Goal: Transaction & Acquisition: Download file/media

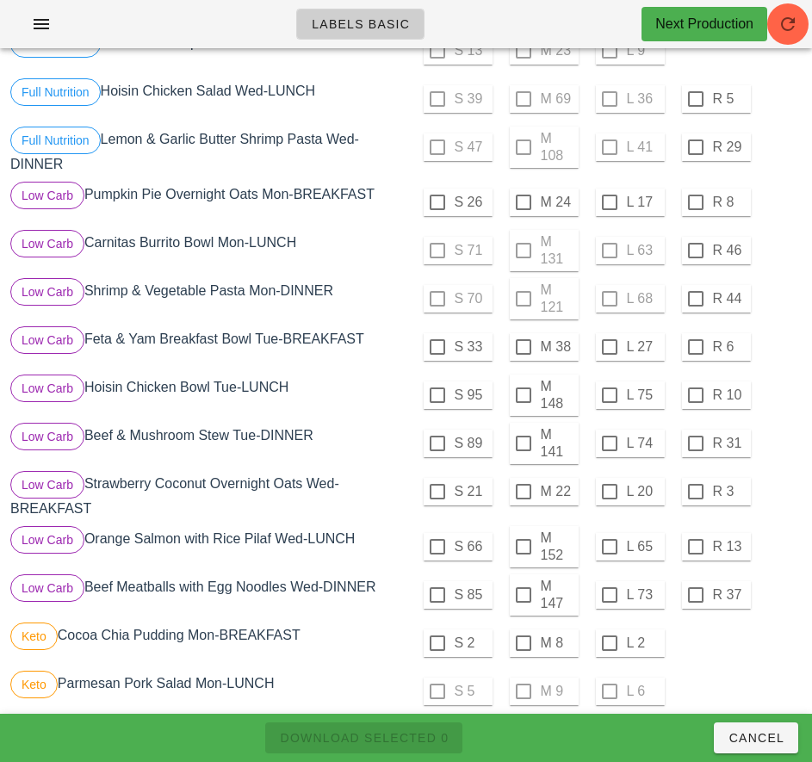
scroll to position [489, 0]
click at [436, 396] on div at bounding box center [437, 395] width 29 height 29
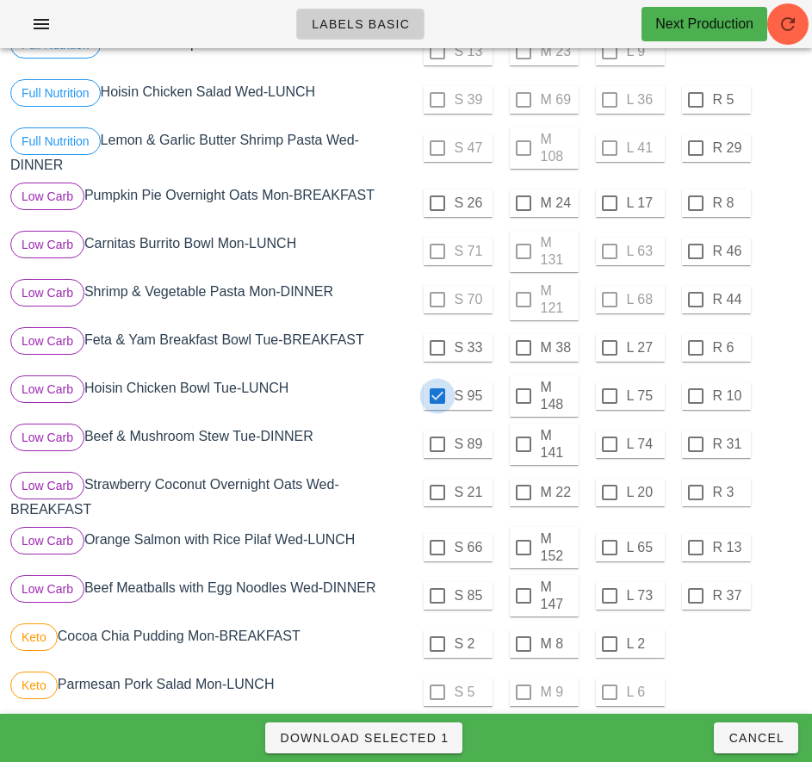
click at [423, 739] on span "Download Selected 1" at bounding box center [364, 738] width 170 height 14
checkbox input "false"
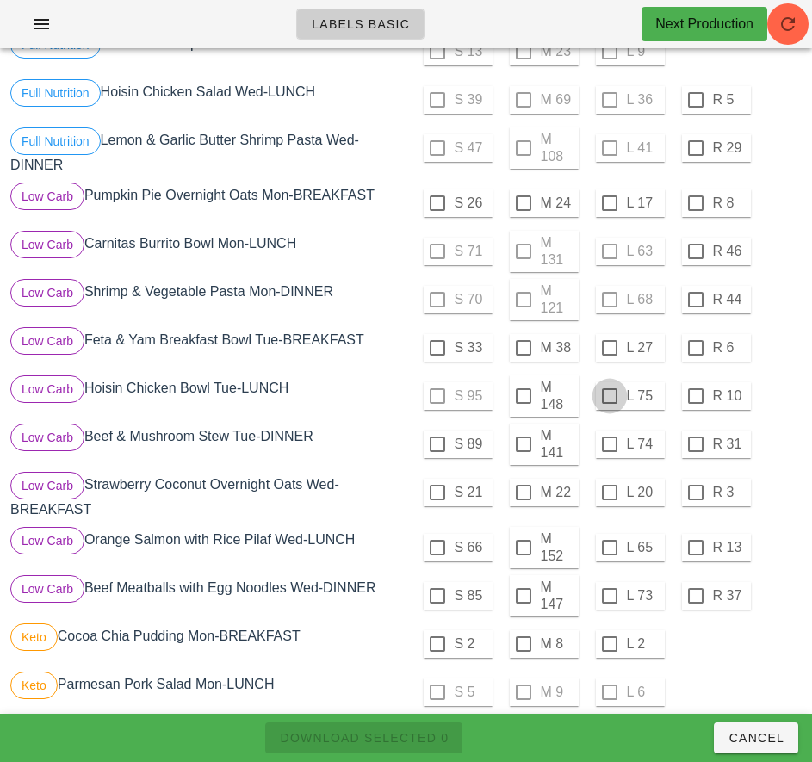
click at [610, 398] on div at bounding box center [609, 395] width 29 height 29
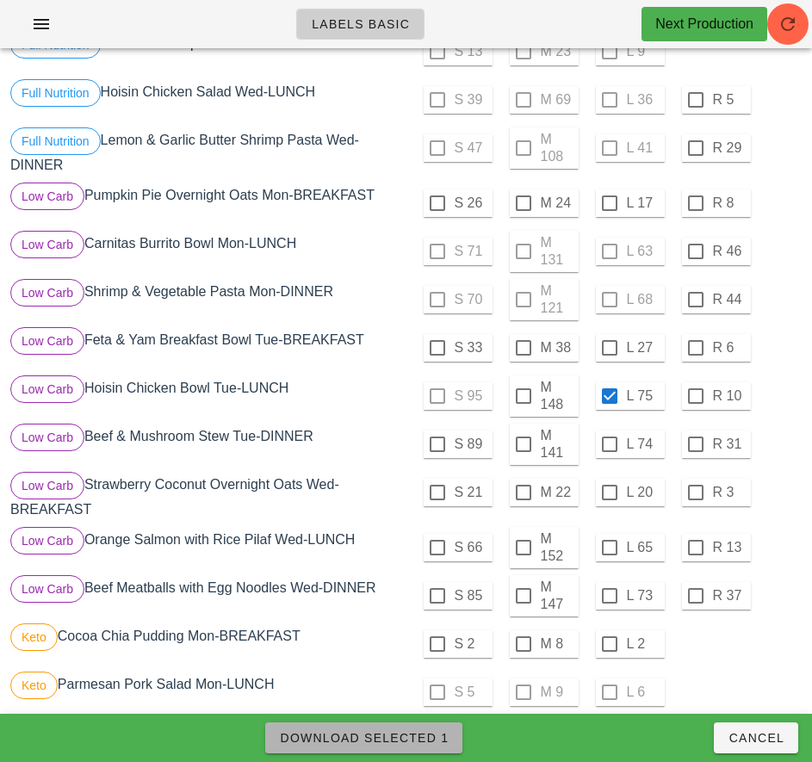
click at [419, 735] on span "Download Selected 1" at bounding box center [364, 738] width 170 height 14
checkbox input "false"
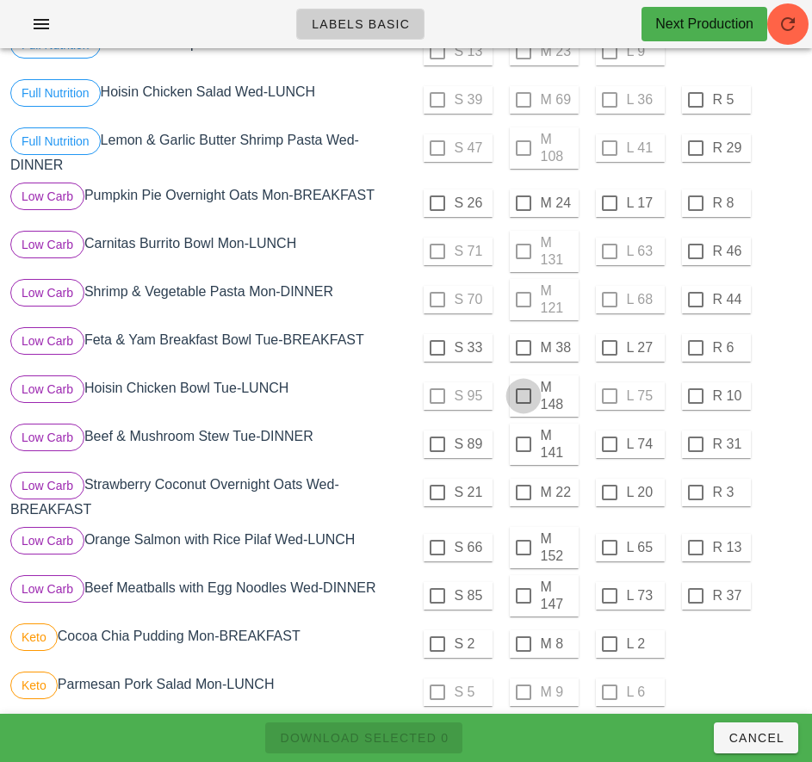
click at [522, 396] on div at bounding box center [523, 395] width 29 height 29
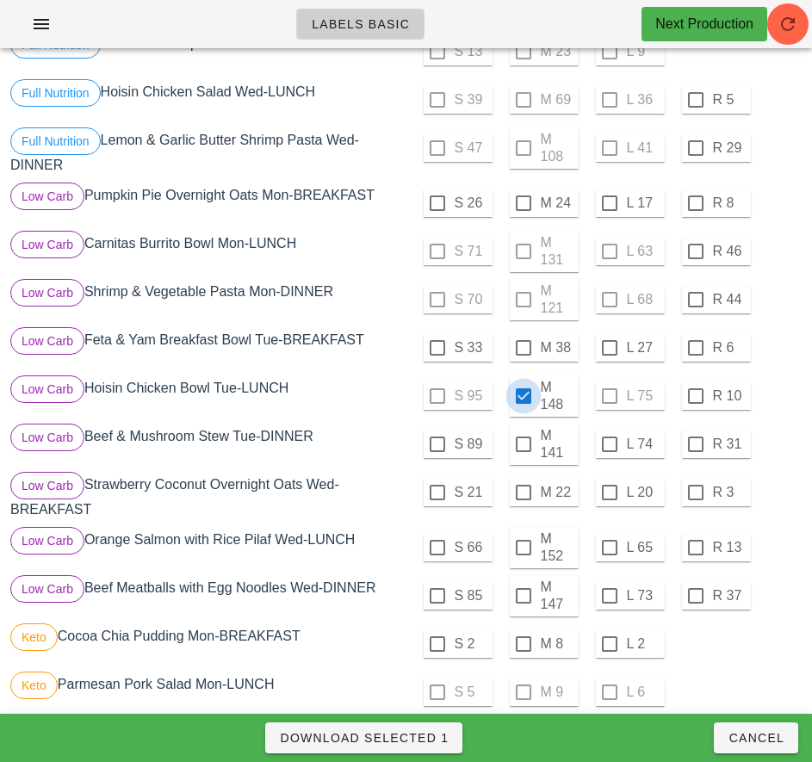
click at [427, 738] on span "Download Selected 1" at bounding box center [364, 738] width 170 height 14
checkbox input "false"
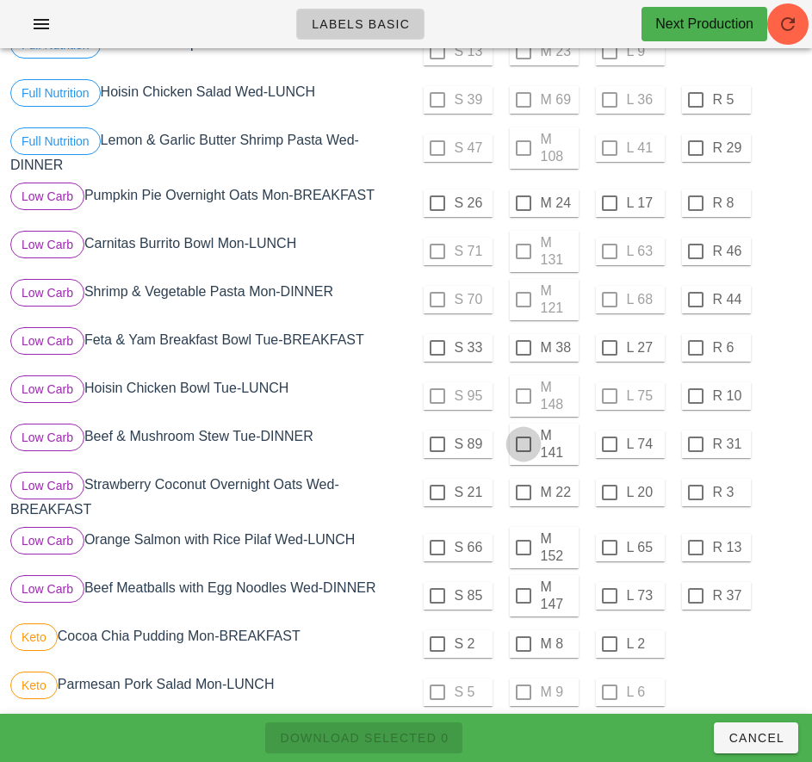
click at [524, 447] on div at bounding box center [523, 443] width 29 height 29
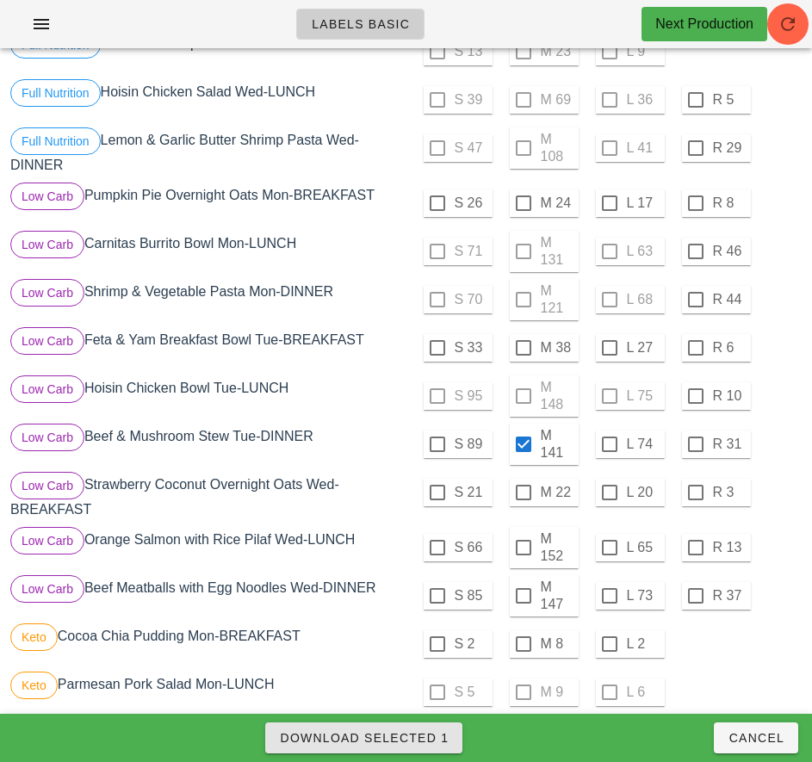
click at [405, 738] on span "Download Selected 1" at bounding box center [364, 738] width 170 height 14
checkbox input "false"
